Goal: Transaction & Acquisition: Purchase product/service

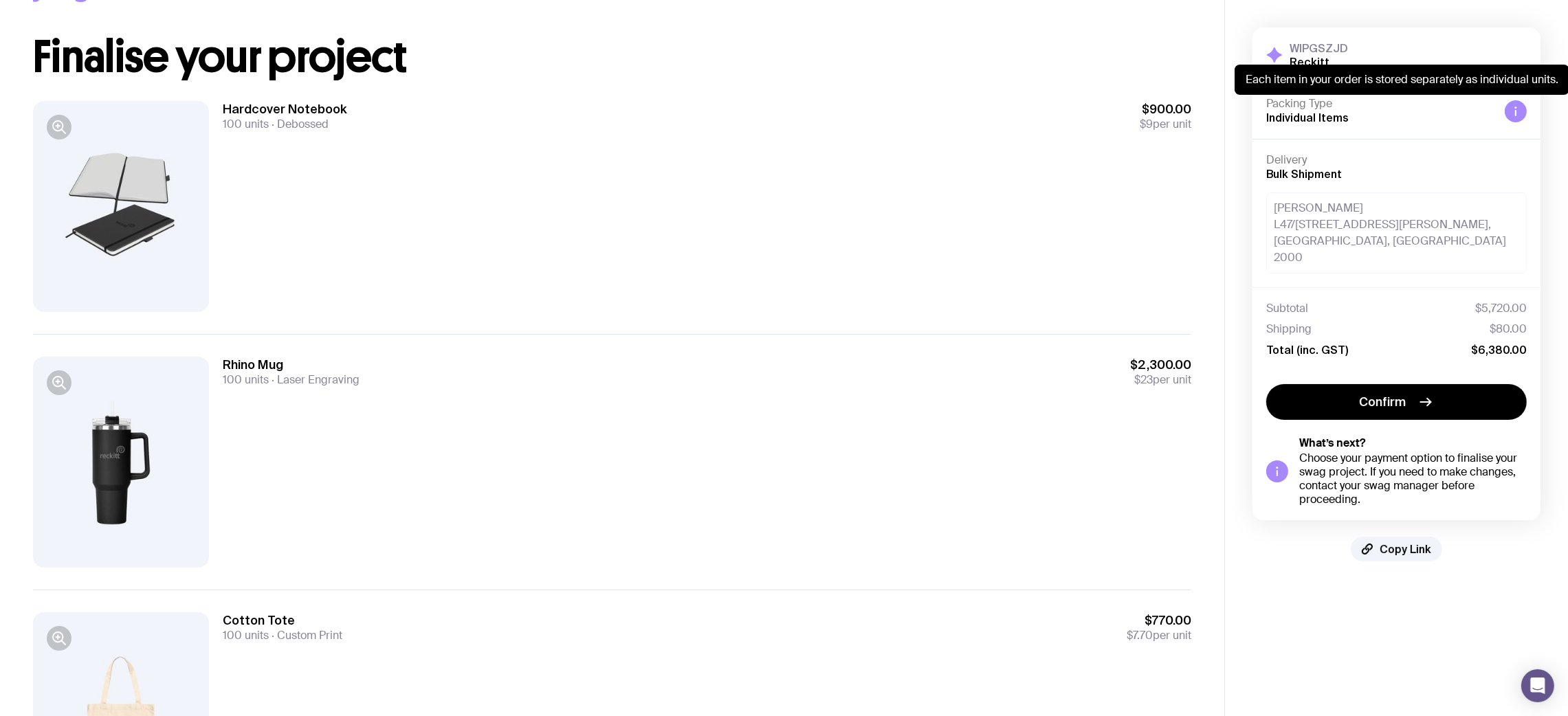
click at [1516, 119] on div at bounding box center [1515, 111] width 22 height 22
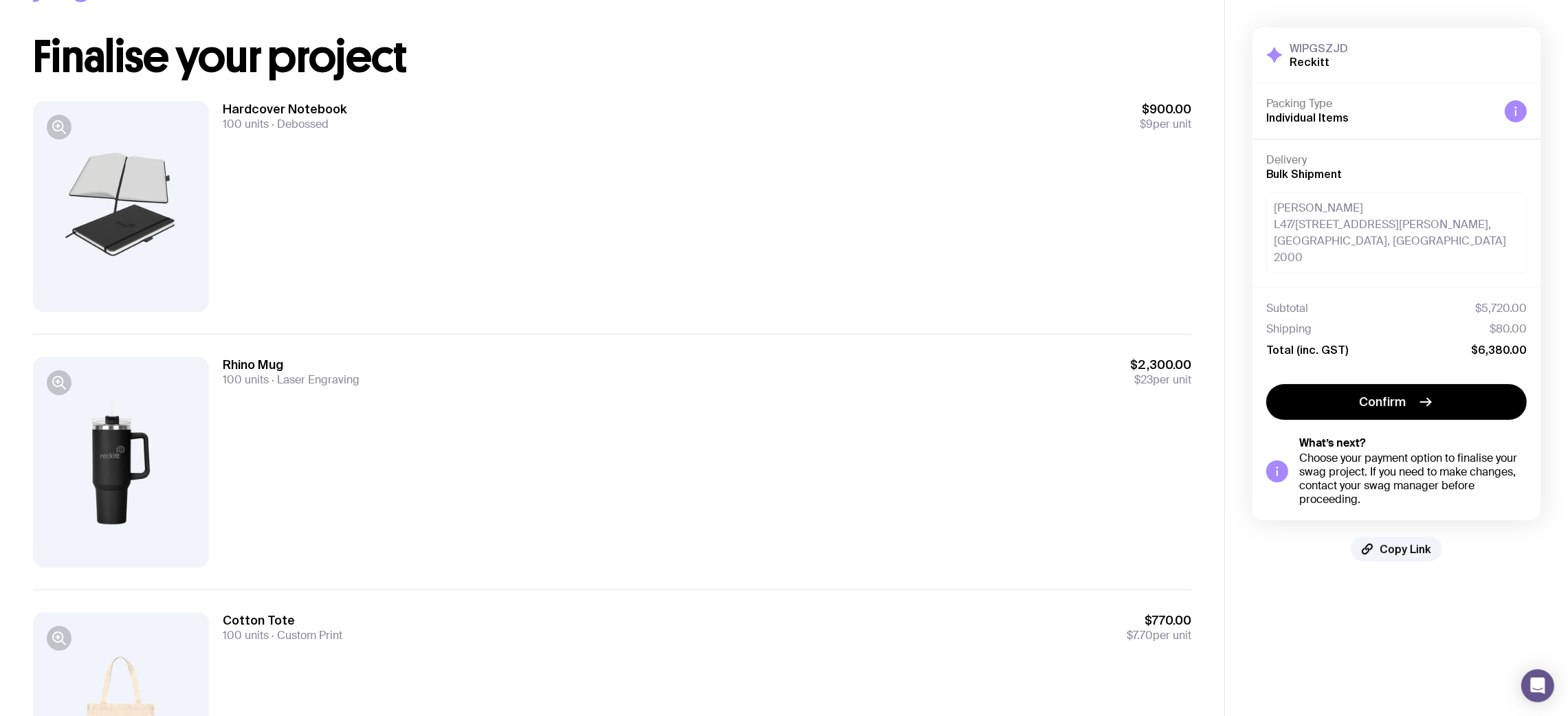
scroll to position [472, 0]
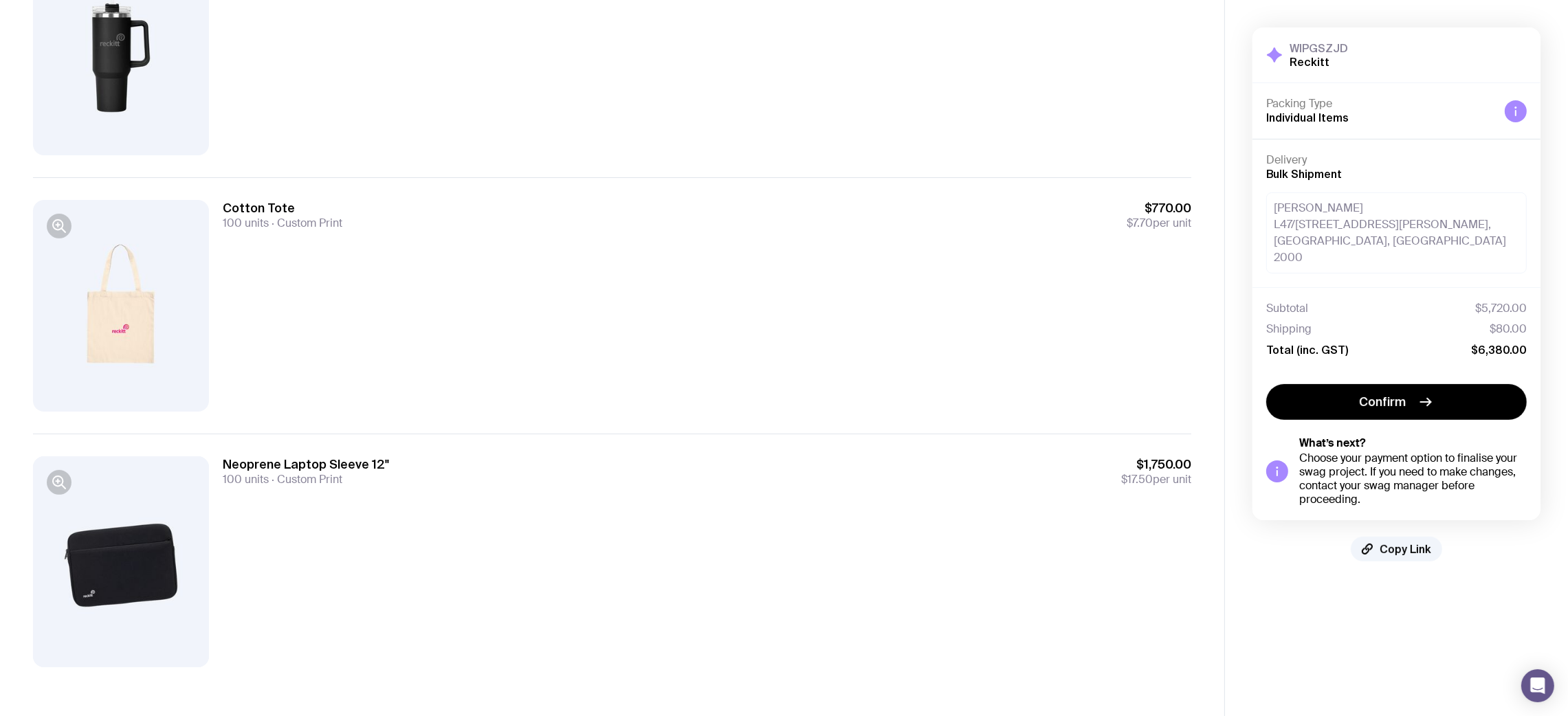
click at [351, 468] on h3 "Neoprene Laptop Sleeve 12"" at bounding box center [306, 464] width 167 height 17
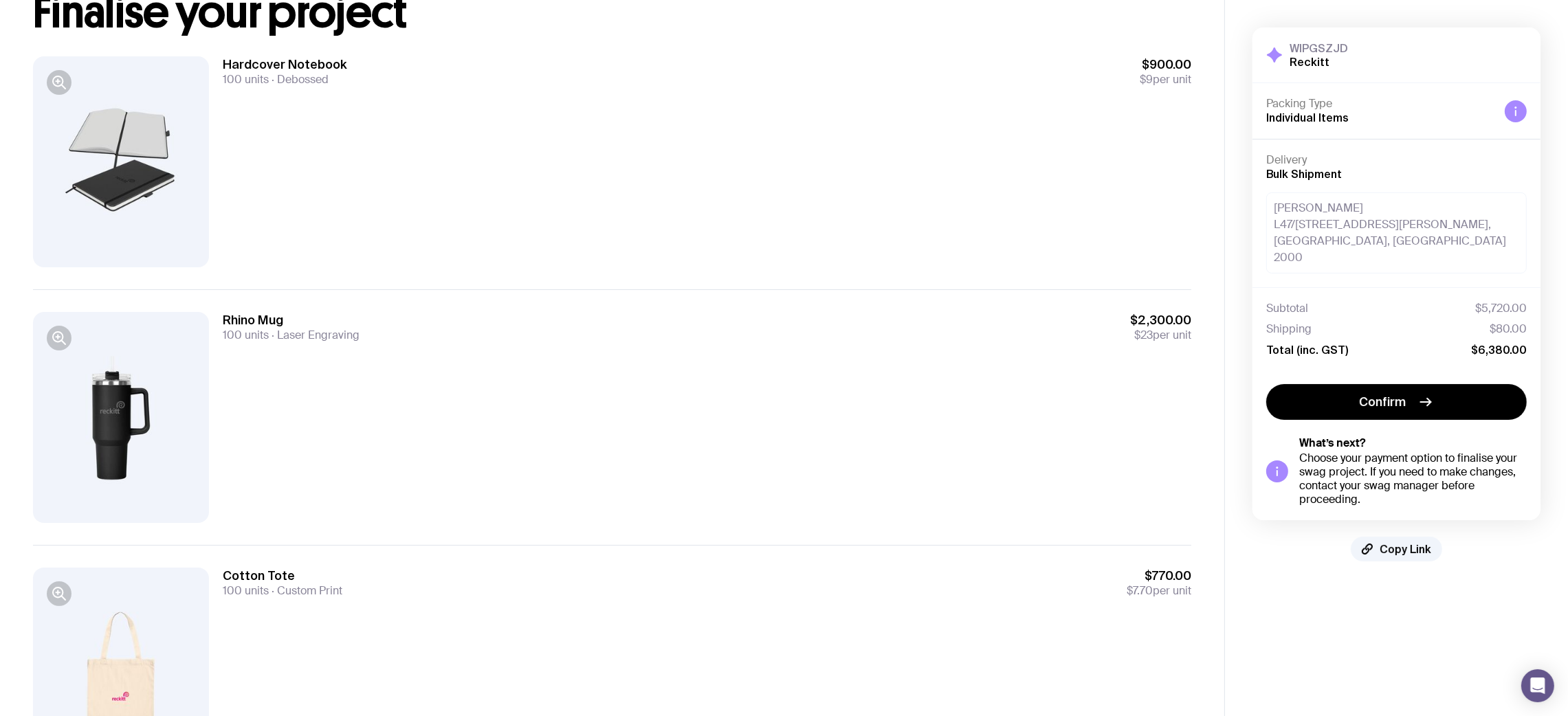
scroll to position [60, 0]
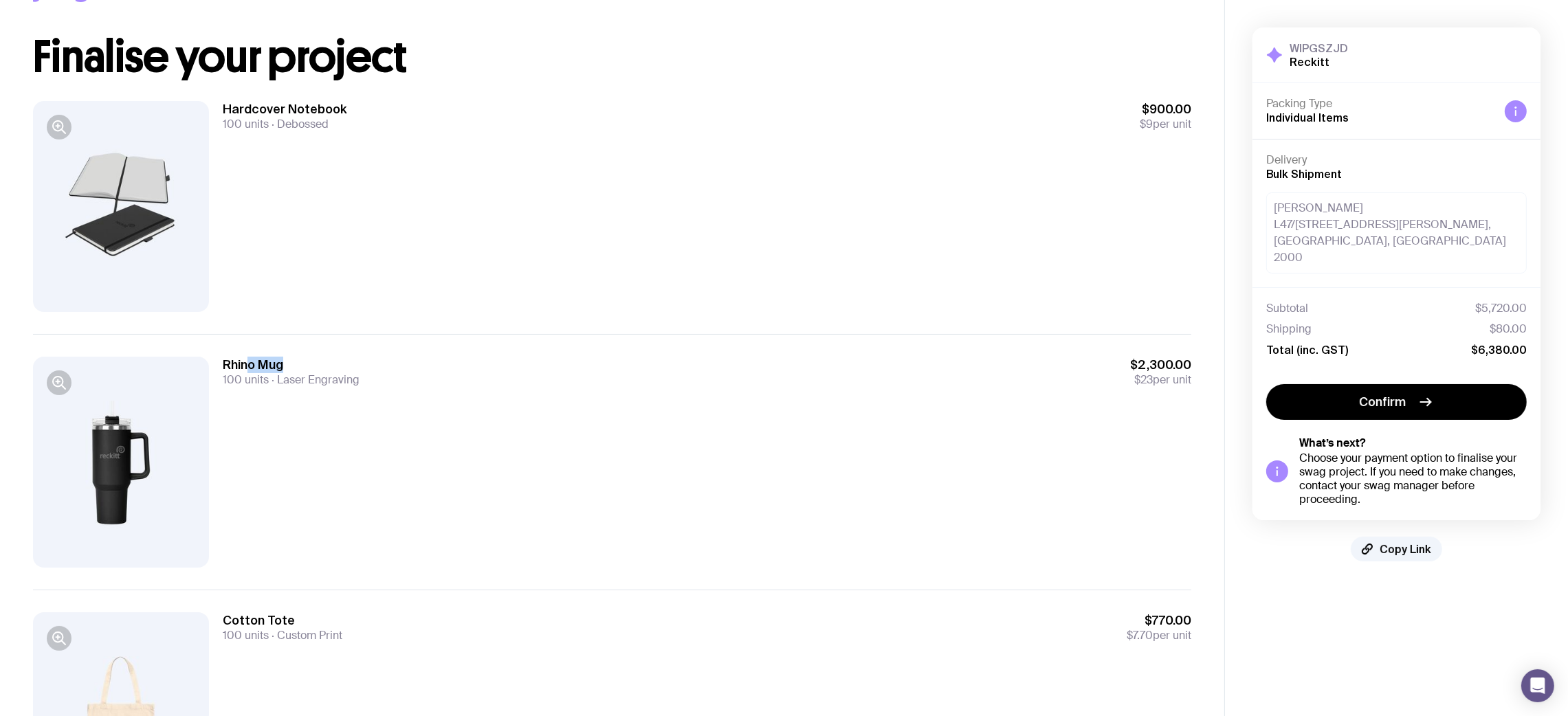
click at [389, 364] on div "Rhino Mug 100 units Laser Engraving $2,300.00 $23 per unit" at bounding box center [707, 372] width 968 height 30
click at [510, 419] on div "Rhino Mug 100 units Laser Engraving $2,300.00 $23 per unit" at bounding box center [707, 462] width 968 height 211
click at [52, 385] on icon "button" at bounding box center [59, 383] width 17 height 17
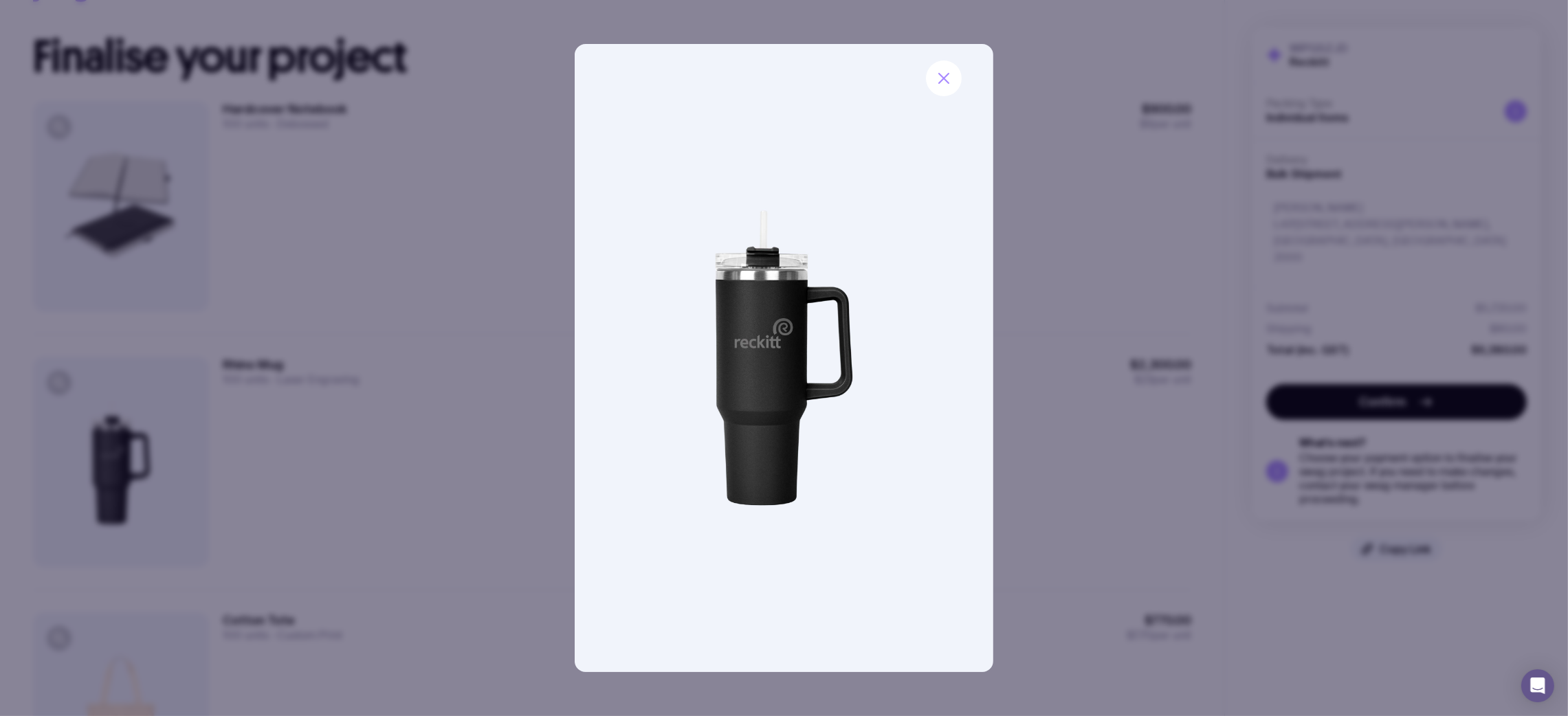
click at [1038, 423] on div at bounding box center [784, 358] width 1568 height 716
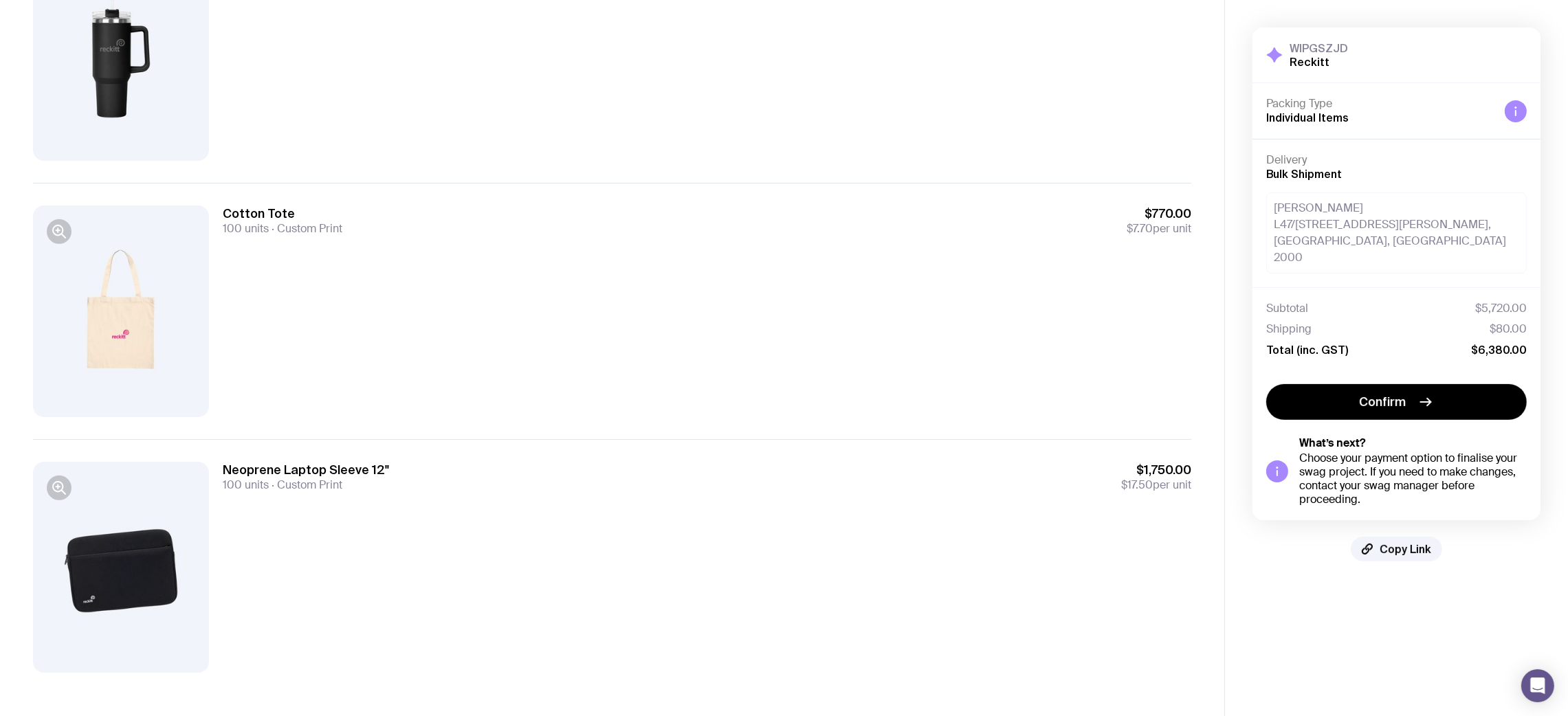
scroll to position [266, 0]
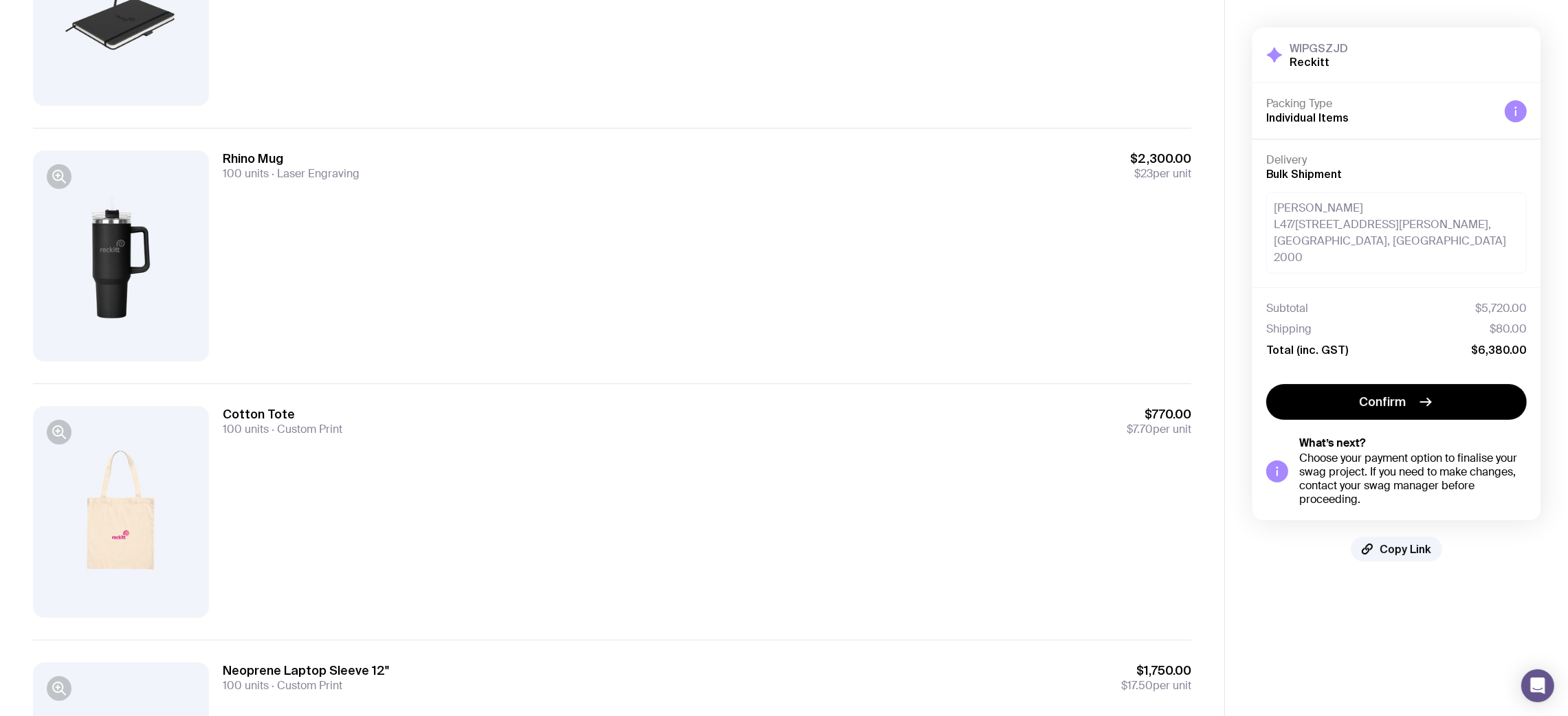
click at [118, 253] on div at bounding box center [121, 256] width 176 height 211
click at [56, 185] on button "button" at bounding box center [59, 177] width 25 height 25
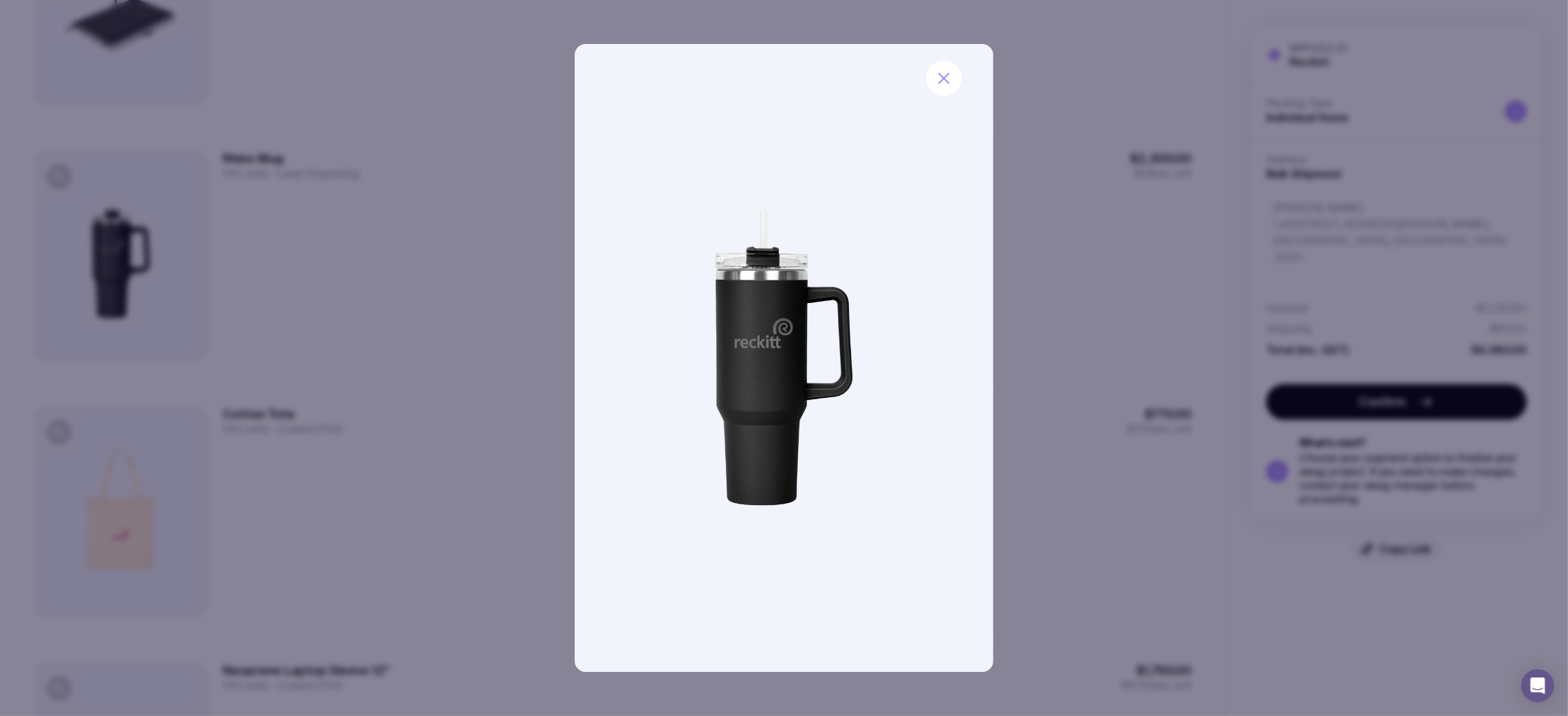
click at [1092, 354] on div at bounding box center [784, 358] width 1568 height 716
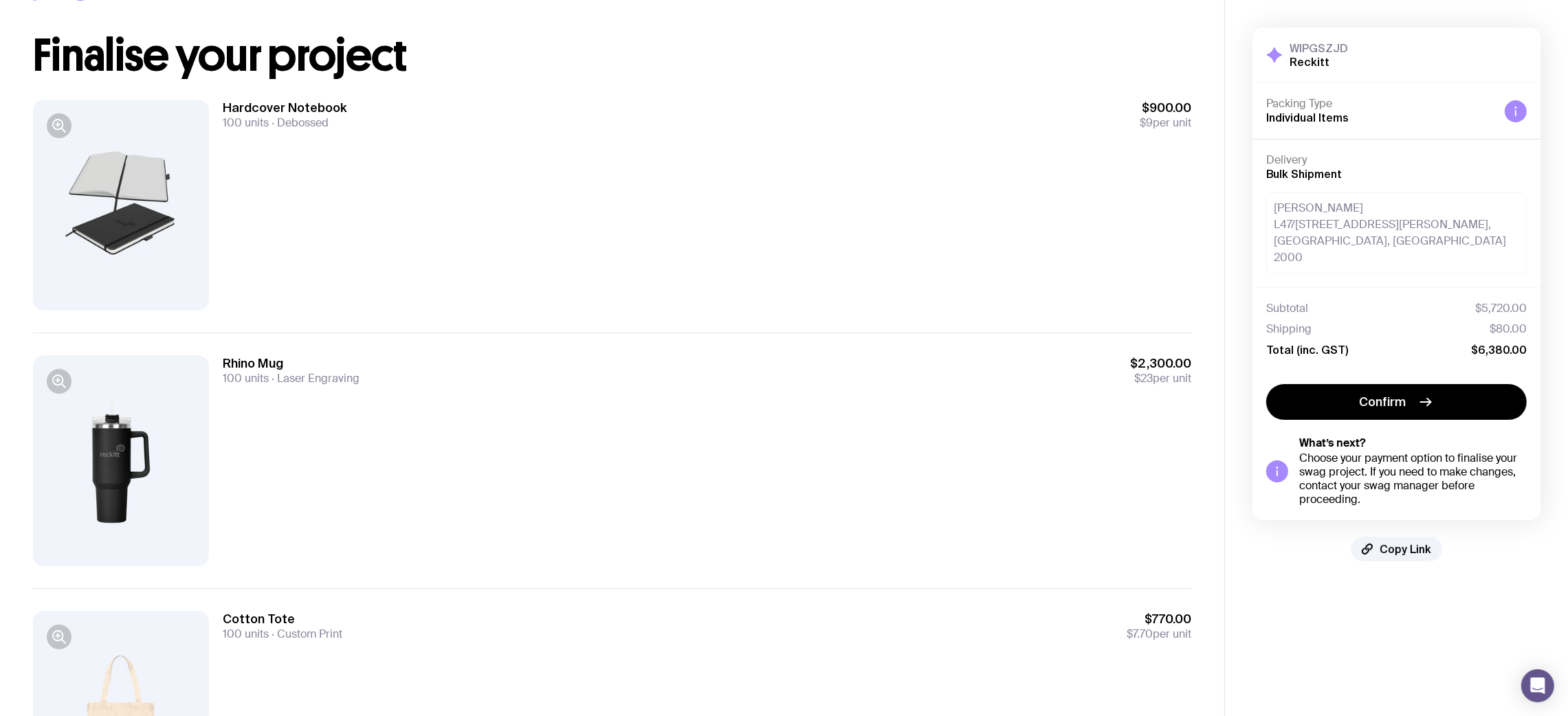
scroll to position [0, 0]
